Goal: Register for event/course

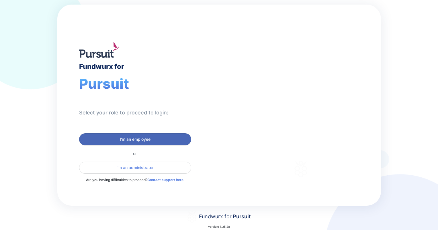
click at [132, 140] on span "I'm an employee" at bounding box center [135, 140] width 31 height 6
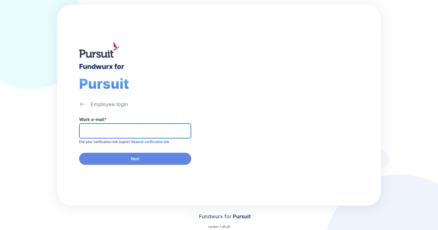
click at [170, 132] on input "text" at bounding box center [135, 131] width 107 height 9
type input "**********"
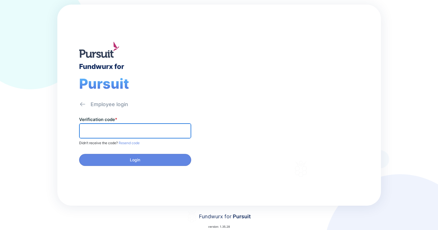
drag, startPoint x: 131, startPoint y: 124, endPoint x: 122, endPoint y: 132, distance: 12.4
paste input "******"
type input "******"
click at [125, 152] on div "Verification code * ****** Didn’t receive the code? Resend code Login" at bounding box center [149, 144] width 140 height 54
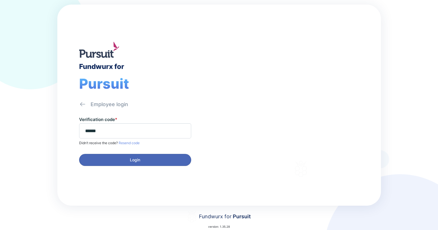
click at [127, 157] on span "Login" at bounding box center [135, 160] width 105 height 6
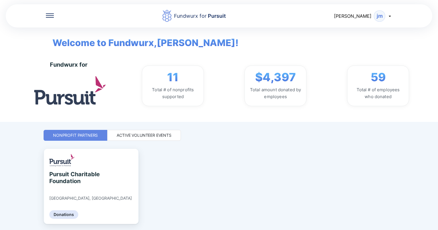
scroll to position [18, 0]
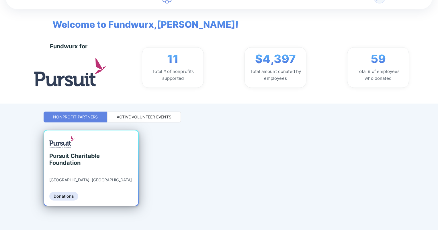
click at [99, 184] on div "Pursuit Charitable Foundation Albany, NY Donations" at bounding box center [91, 168] width 94 height 75
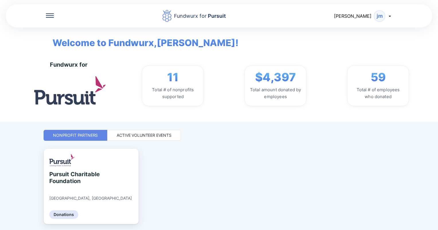
click at [128, 134] on div "Active Volunteer Events" at bounding box center [144, 136] width 55 height 6
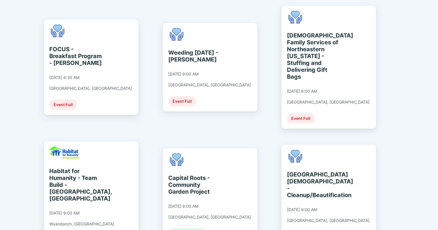
scroll to position [172, 0]
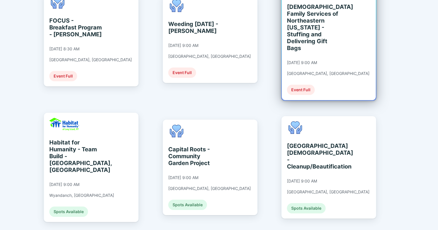
click at [366, 60] on div "Jewish Family Services of Northeastern New York - Stuffing and Delivering Gift …" at bounding box center [329, 38] width 94 height 123
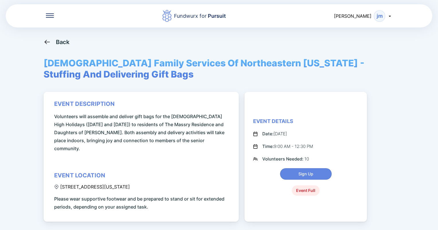
click at [47, 41] on icon at bounding box center [47, 41] width 7 height 7
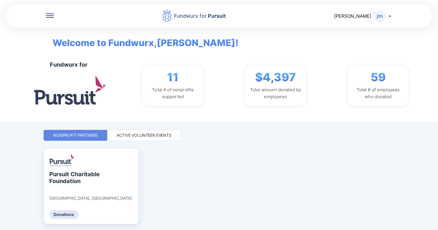
click at [147, 139] on div "Active Volunteer Events" at bounding box center [144, 135] width 74 height 11
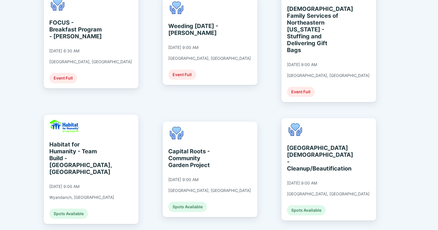
scroll to position [172, 0]
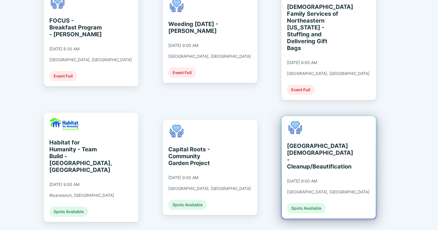
click at [291, 143] on div "Albany Jewish Community Center - Cleanup/Beautification" at bounding box center [313, 157] width 52 height 28
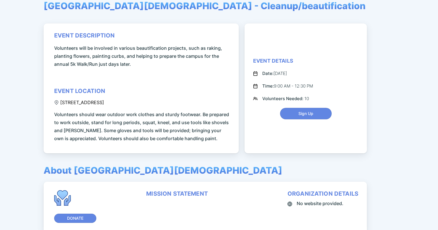
scroll to position [29, 0]
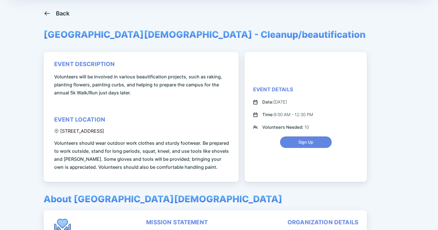
click at [50, 15] on icon at bounding box center [47, 13] width 7 height 7
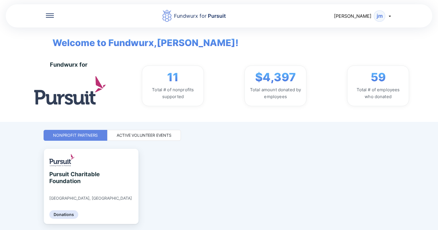
click at [151, 136] on div "Active Volunteer Events" at bounding box center [144, 136] width 55 height 6
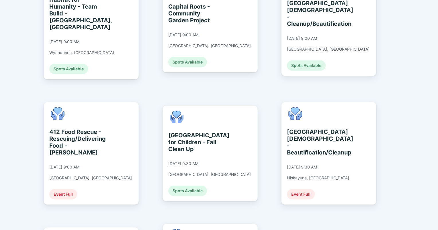
scroll to position [315, 0]
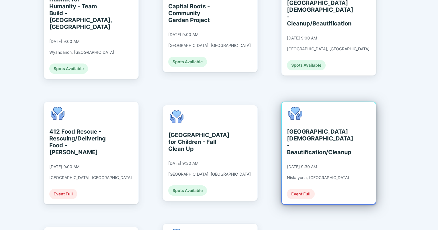
click at [294, 128] on div "Schenectady Jewish Community Center - Beautification/Cleanup" at bounding box center [313, 142] width 52 height 28
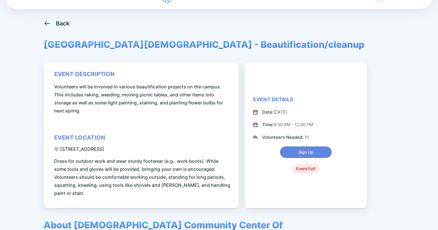
scroll to position [29, 0]
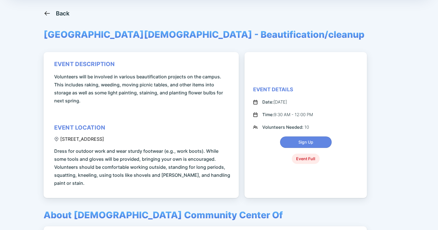
click at [48, 11] on icon at bounding box center [47, 13] width 7 height 7
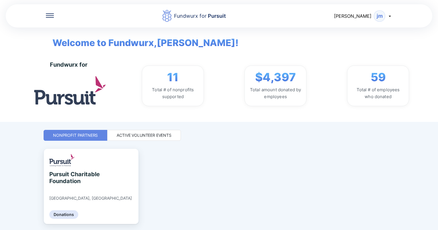
click at [138, 136] on div "Active Volunteer Events" at bounding box center [144, 136] width 55 height 6
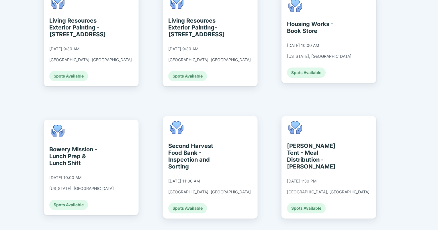
scroll to position [745, 0]
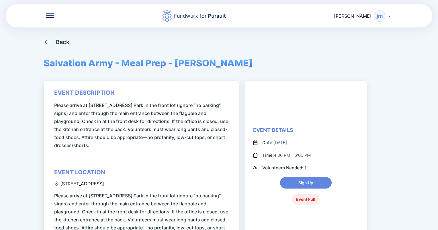
click at [43, 43] on div "Fundwurx for Pursuit john jm Back Salvation Army - Meal Prep - A. Dabney event …" at bounding box center [219, 115] width 438 height 230
click at [45, 42] on icon at bounding box center [46, 42] width 5 height 4
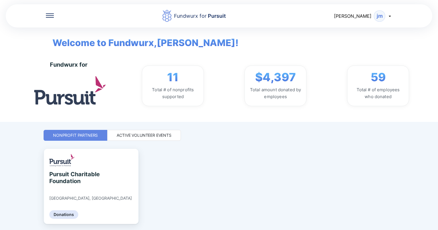
click at [140, 133] on div "Active Volunteer Events" at bounding box center [144, 136] width 55 height 6
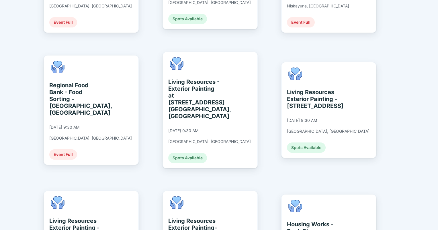
scroll to position [459, 0]
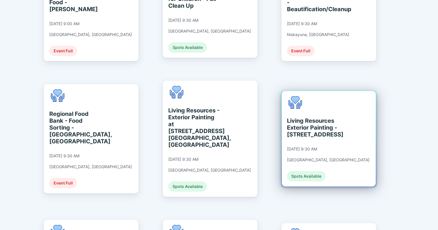
click at [295, 118] on div "Living Resources Exterior Painting - 8 South Main Avenue, Albany, NY" at bounding box center [313, 128] width 52 height 21
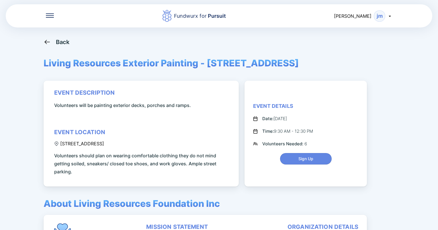
click at [53, 38] on div "Back" at bounding box center [57, 41] width 26 height 7
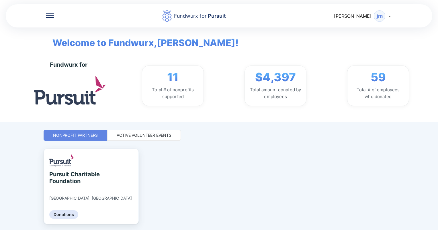
click at [146, 132] on div "Active Volunteer Events" at bounding box center [144, 135] width 74 height 11
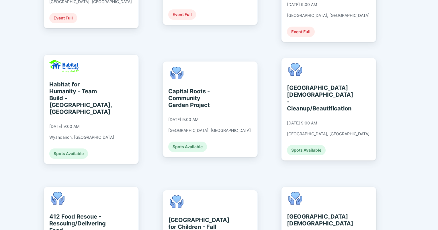
scroll to position [258, 0]
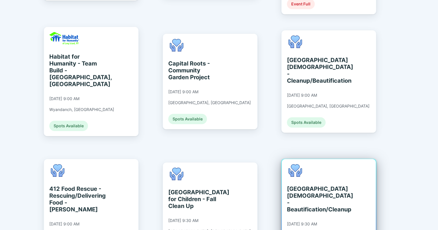
click at [298, 187] on div "Schenectady Jewish Community Center - Beautification/Cleanup" at bounding box center [313, 200] width 52 height 28
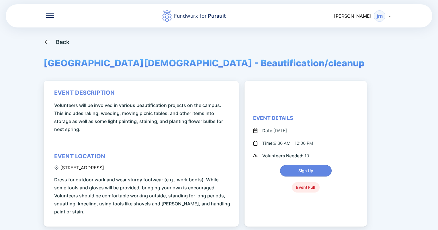
click at [62, 41] on div "Back" at bounding box center [63, 42] width 14 height 7
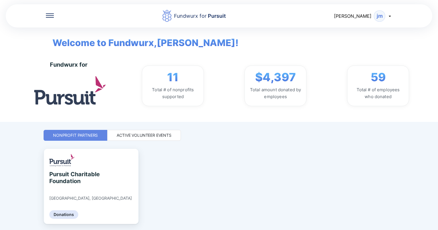
click at [138, 133] on div "Active Volunteer Events" at bounding box center [144, 136] width 55 height 6
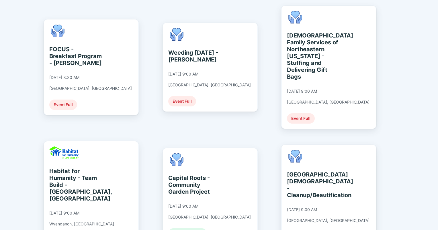
scroll to position [172, 0]
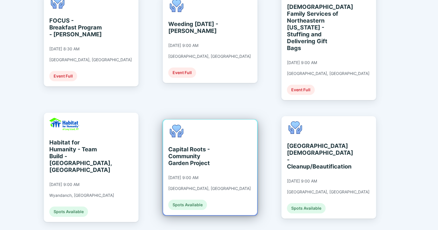
click at [238, 138] on div "Capital Roots - Community Garden Project 09/10/2025 at 9:00 AM Troy, NY Spots A…" at bounding box center [210, 168] width 94 height 96
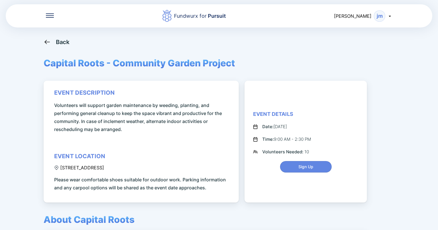
click at [55, 42] on div "Back" at bounding box center [57, 41] width 26 height 7
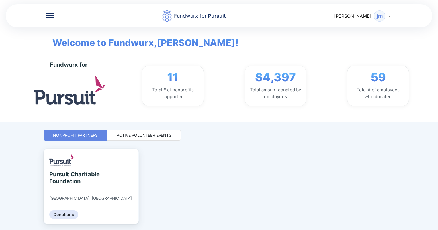
click at [156, 138] on div "Active Volunteer Events" at bounding box center [144, 136] width 55 height 6
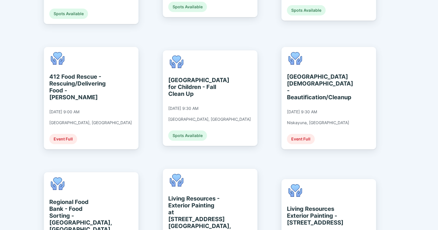
scroll to position [373, 0]
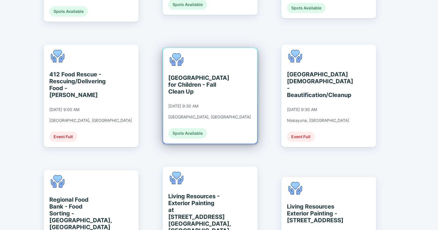
click at [187, 81] on div "St. Catherine's Center for Children - Fall Clean Up 09/10/2025 at 9:30 AM Alban…" at bounding box center [209, 95] width 83 height 85
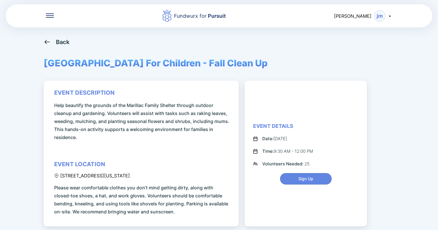
click at [172, 176] on div "event description Help beautify the grounds of the Marillac Family Shelter thro…" at bounding box center [142, 152] width 176 height 127
drag, startPoint x: 172, startPoint y: 176, endPoint x: 162, endPoint y: 176, distance: 10.0
copy div "195 Washington Avenue Extension, Albany, NY, USA"
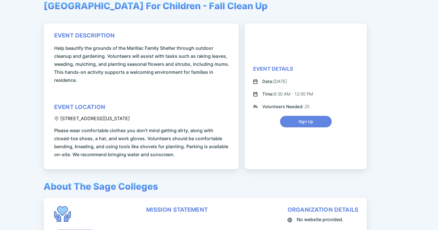
click at [385, 119] on div "Back St. Catherine's Center For Children - Fall Clean Up event description Help…" at bounding box center [219, 96] width 351 height 230
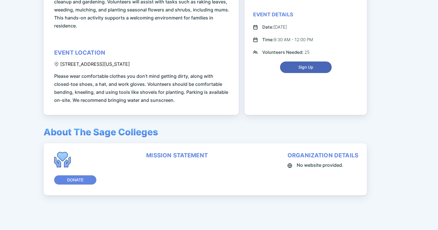
click at [309, 64] on span "Sign Up" at bounding box center [305, 67] width 15 height 6
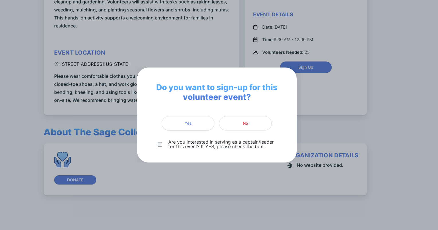
click at [179, 122] on span "Yes" at bounding box center [187, 124] width 45 height 6
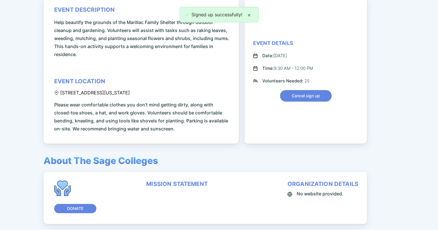
scroll to position [0, 0]
